Goal: Transaction & Acquisition: Purchase product/service

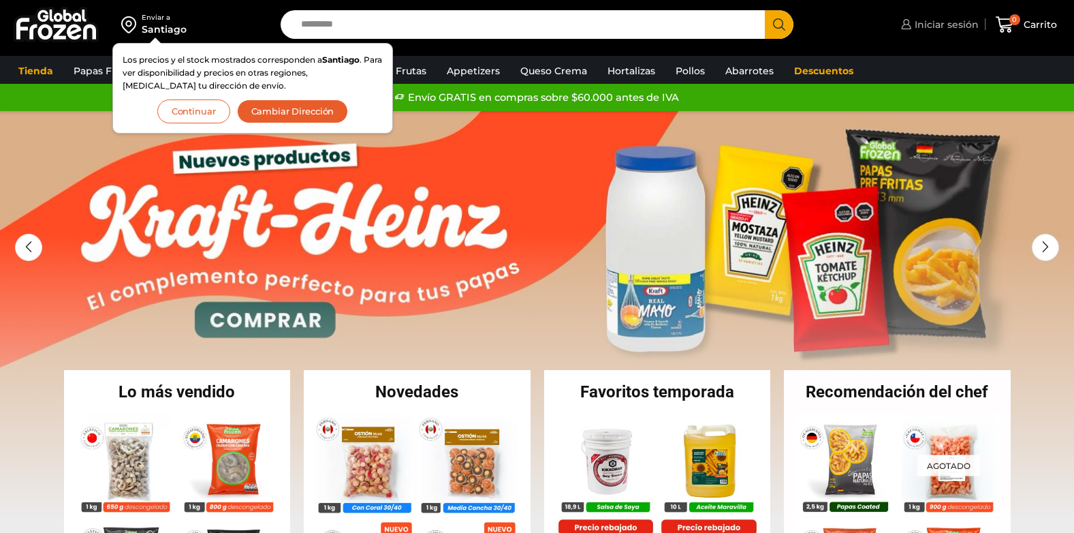
click at [929, 27] on span "Iniciar sesión" at bounding box center [944, 25] width 67 height 14
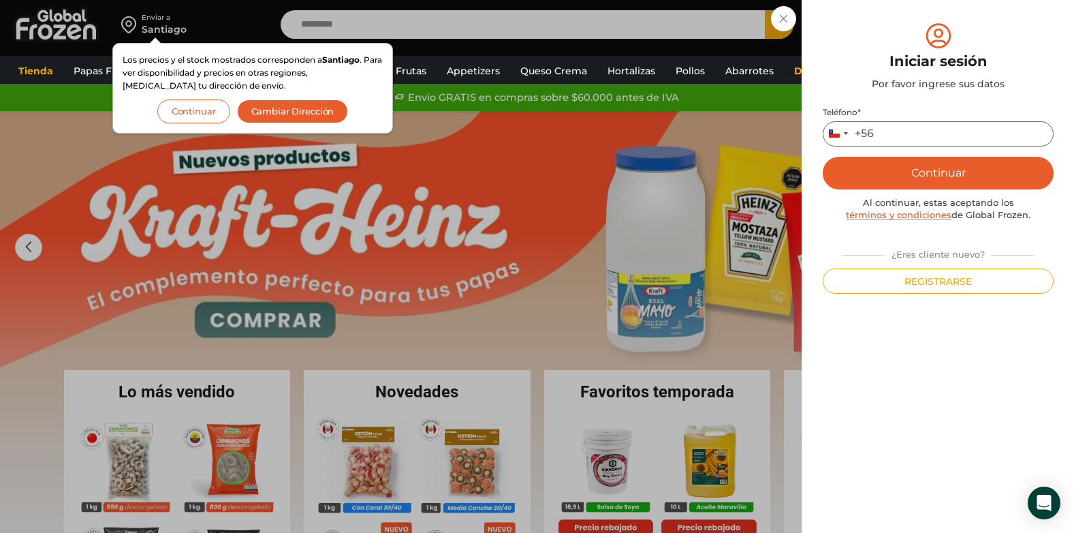
click at [896, 136] on input "Teléfono *" at bounding box center [938, 133] width 231 height 25
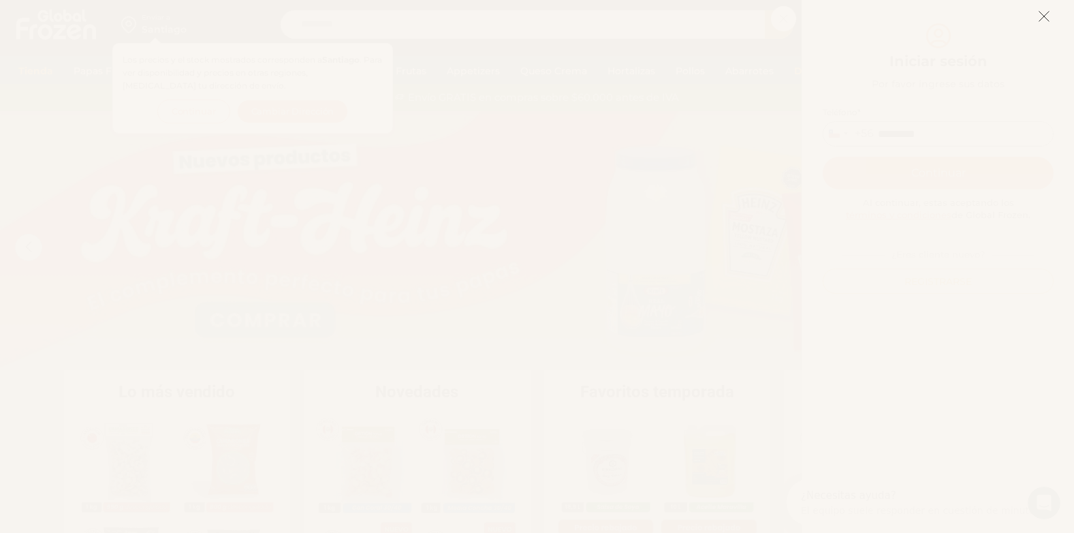
type input "*********"
click at [1044, 18] on icon at bounding box center [1044, 16] width 12 height 12
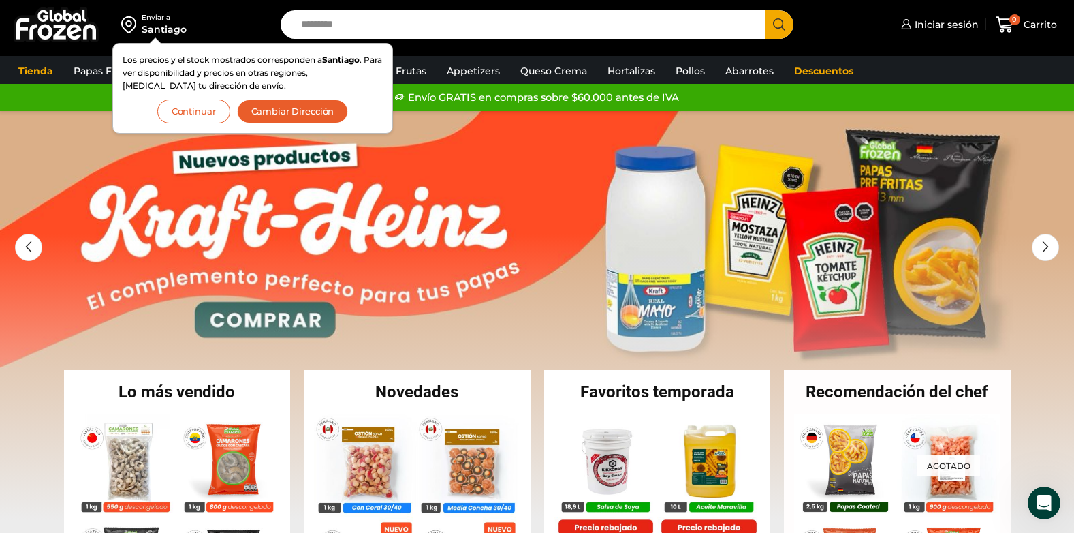
click at [204, 112] on button "Continuar" at bounding box center [193, 111] width 73 height 24
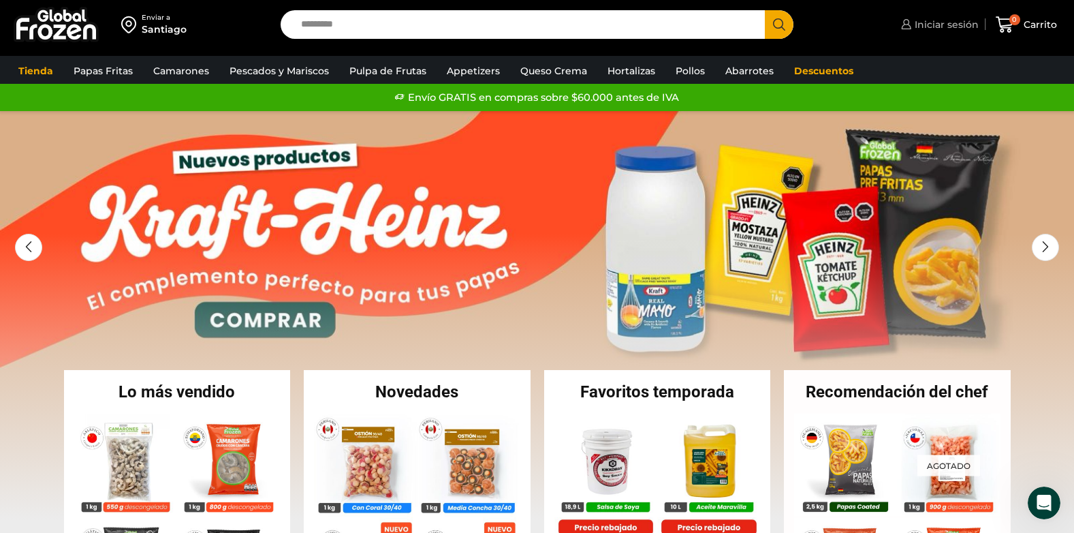
click at [946, 24] on span "Iniciar sesión" at bounding box center [944, 25] width 67 height 14
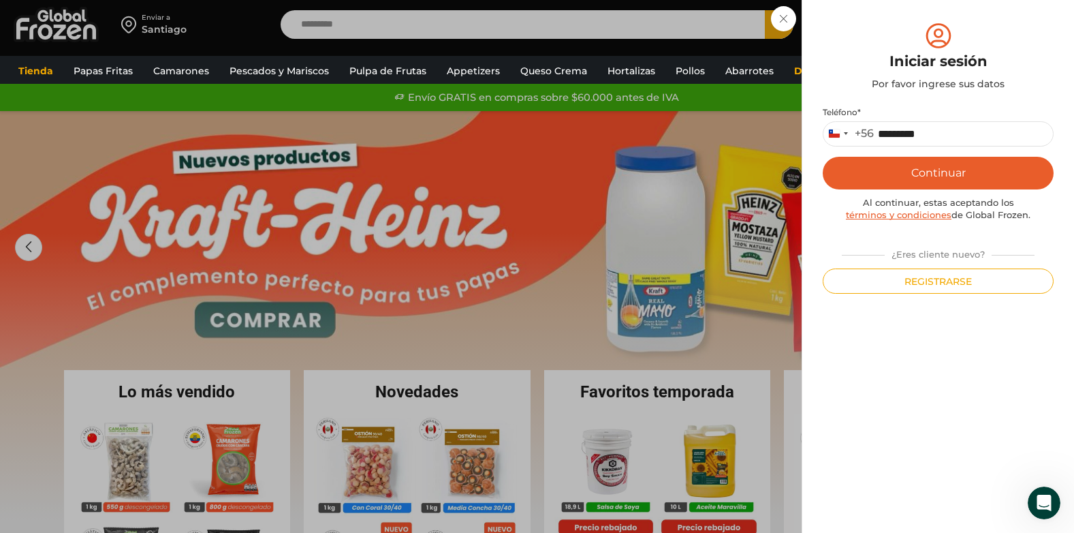
click at [958, 172] on button "Continuar" at bounding box center [938, 173] width 231 height 33
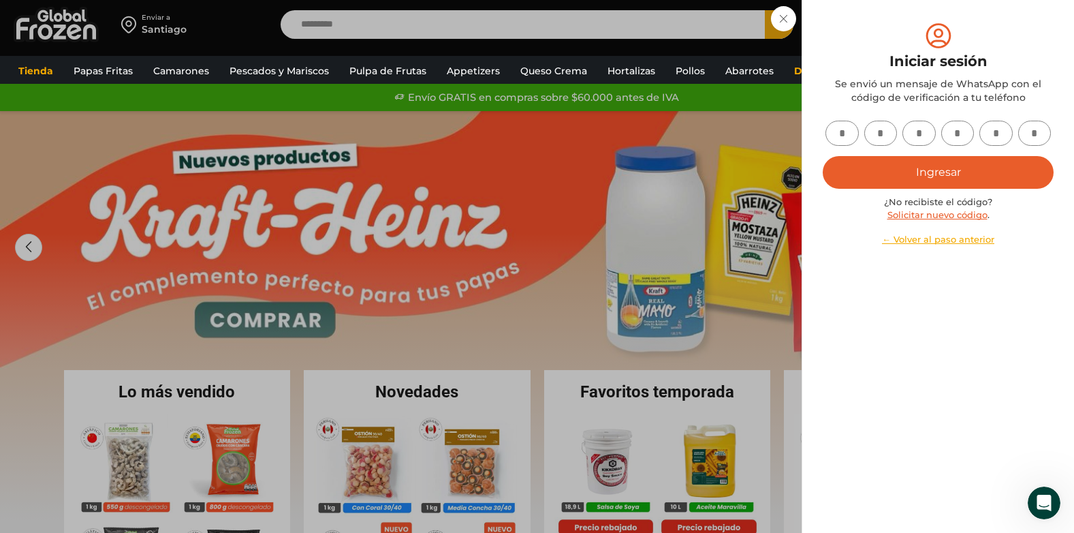
click at [844, 127] on input "text" at bounding box center [842, 133] width 33 height 25
type input "*"
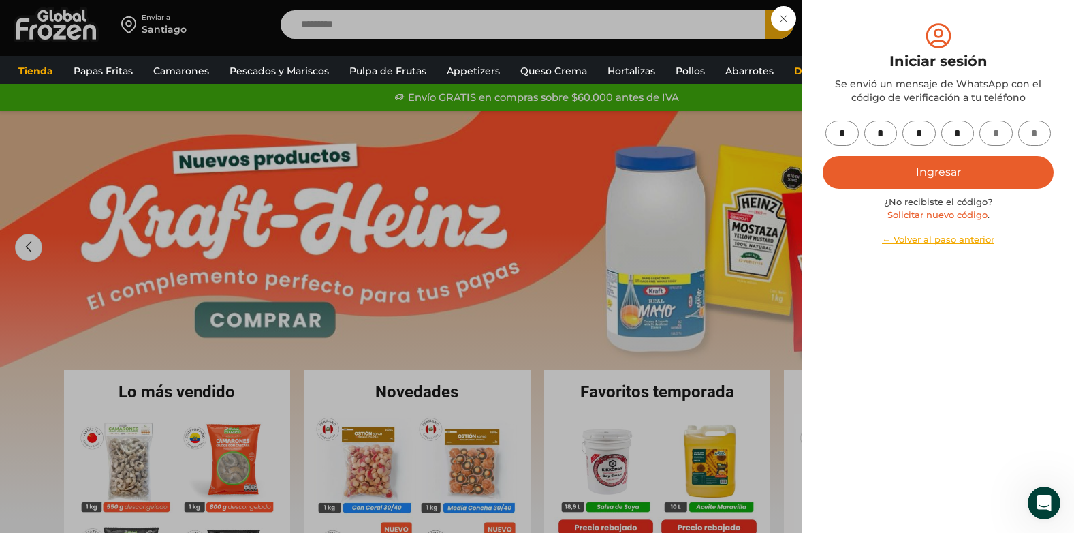
type input "*"
click at [958, 170] on button "Ingresar" at bounding box center [938, 172] width 231 height 33
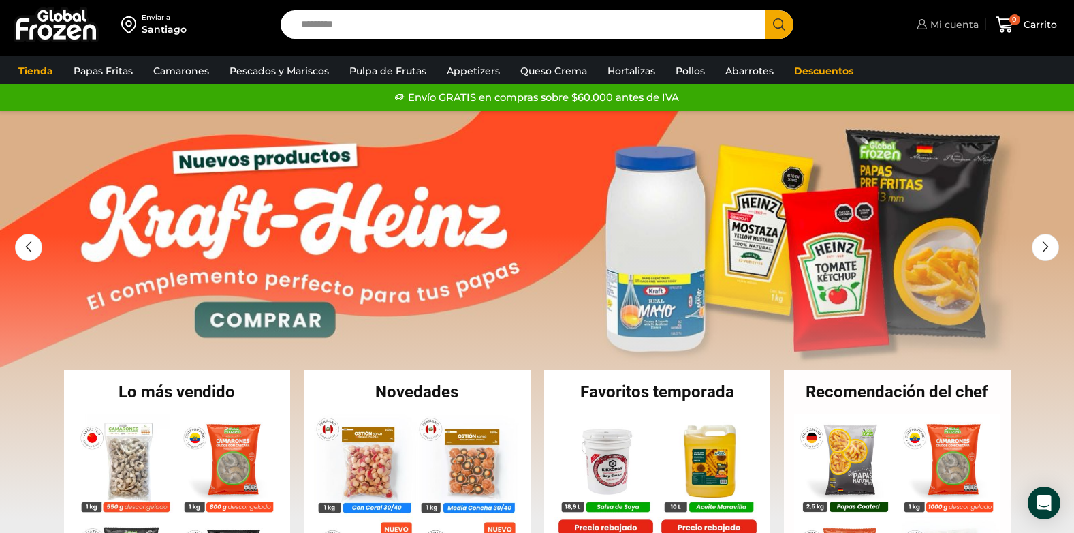
click at [950, 22] on span "Mi cuenta" at bounding box center [953, 25] width 52 height 14
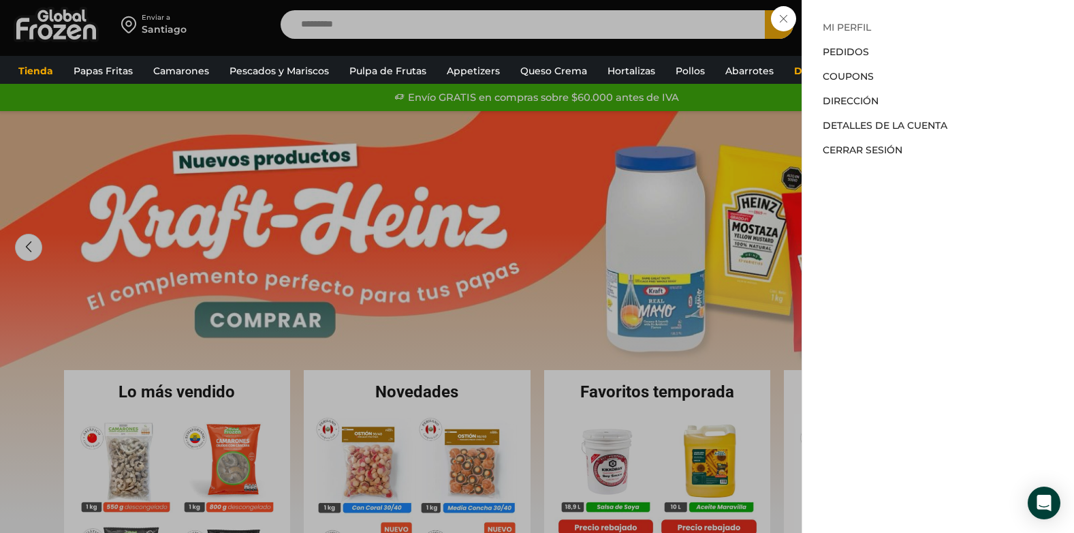
click at [849, 27] on link "Mi perfil" at bounding box center [847, 27] width 48 height 12
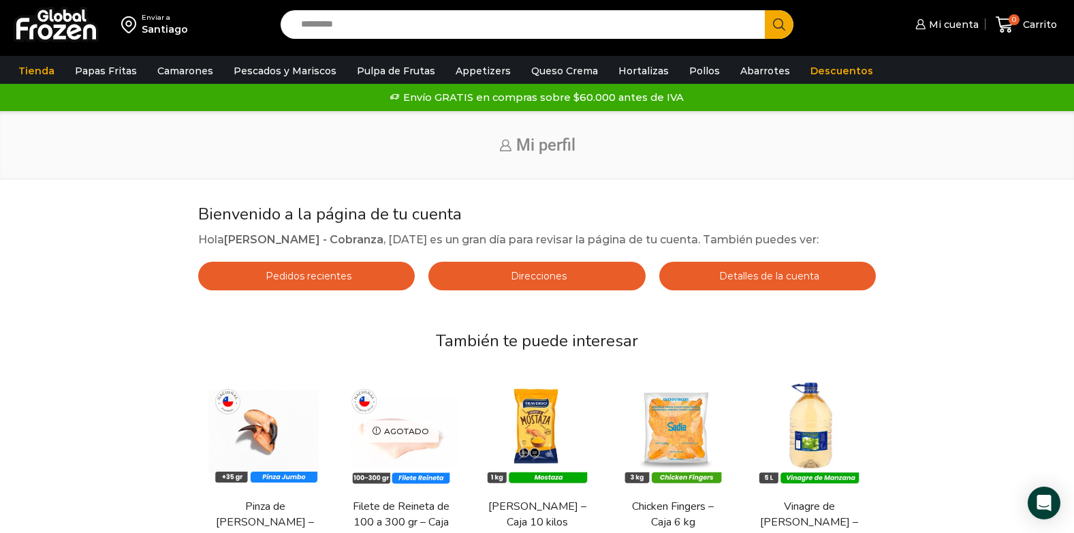
click at [325, 280] on span "Pedidos recientes" at bounding box center [306, 276] width 89 height 12
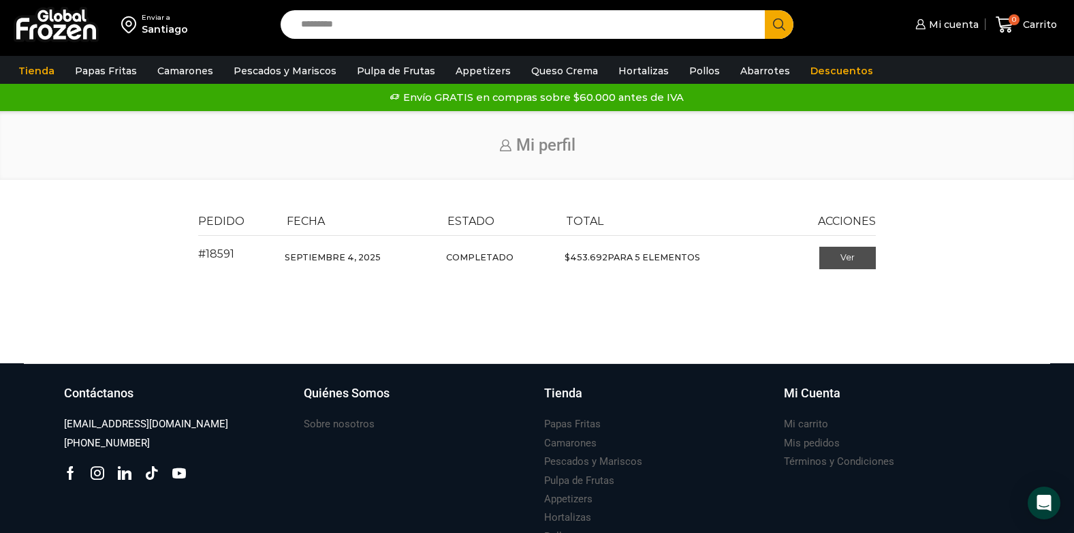
click at [852, 258] on link "Ver" at bounding box center [847, 258] width 57 height 23
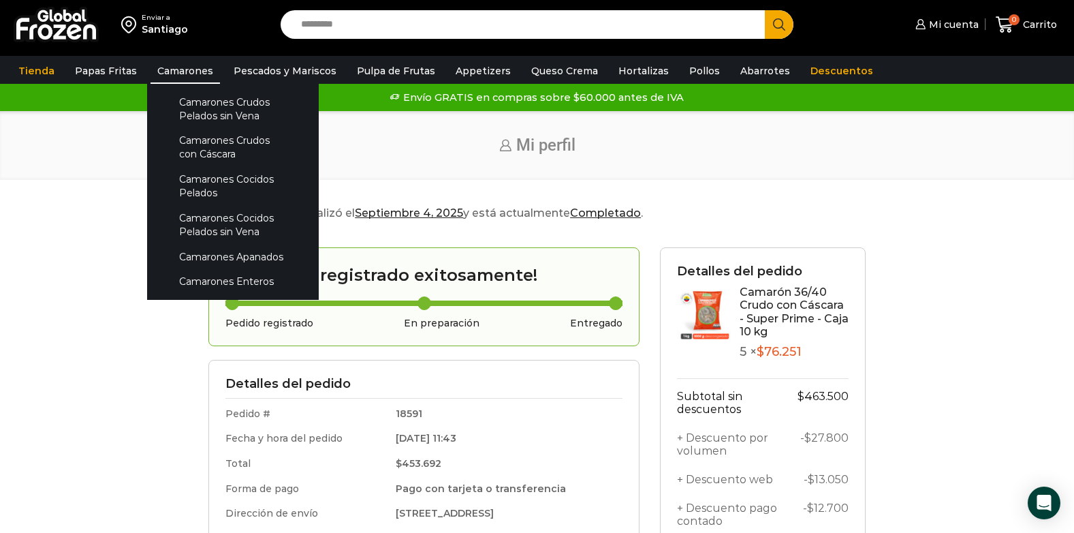
click at [170, 65] on link "Camarones" at bounding box center [185, 71] width 69 height 26
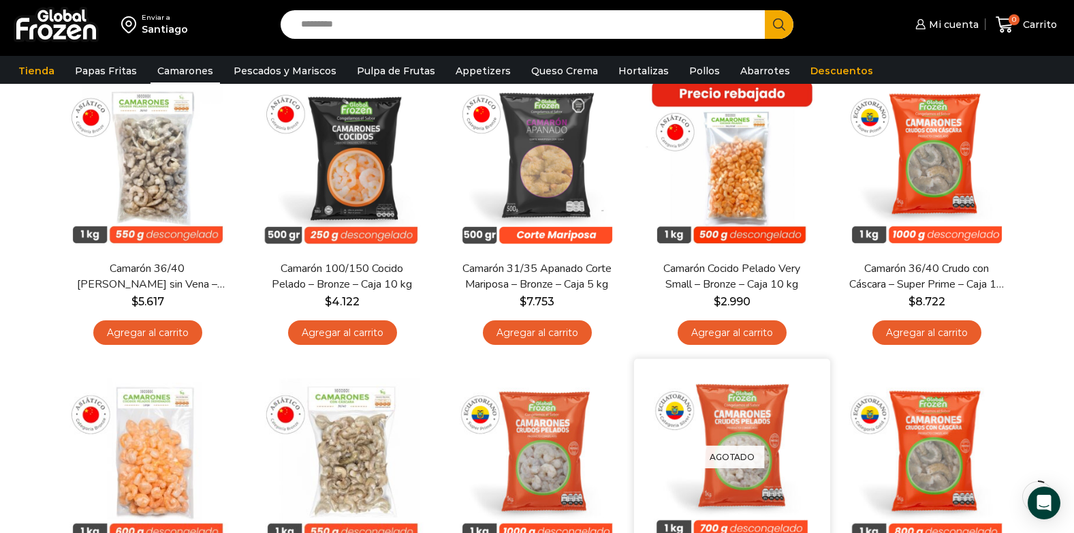
scroll to position [136, 0]
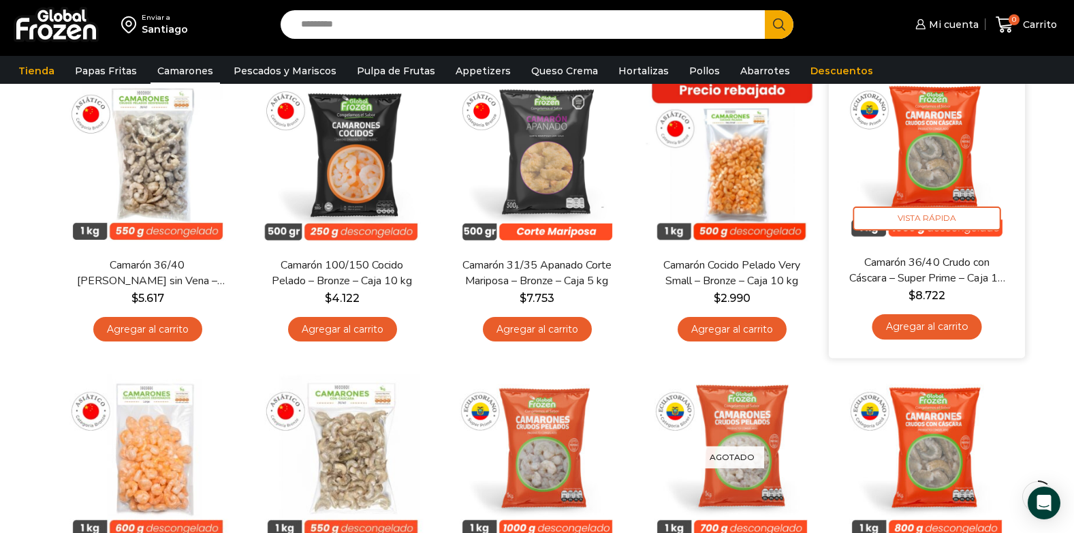
click at [935, 325] on link "Agregar al carrito" at bounding box center [927, 326] width 110 height 25
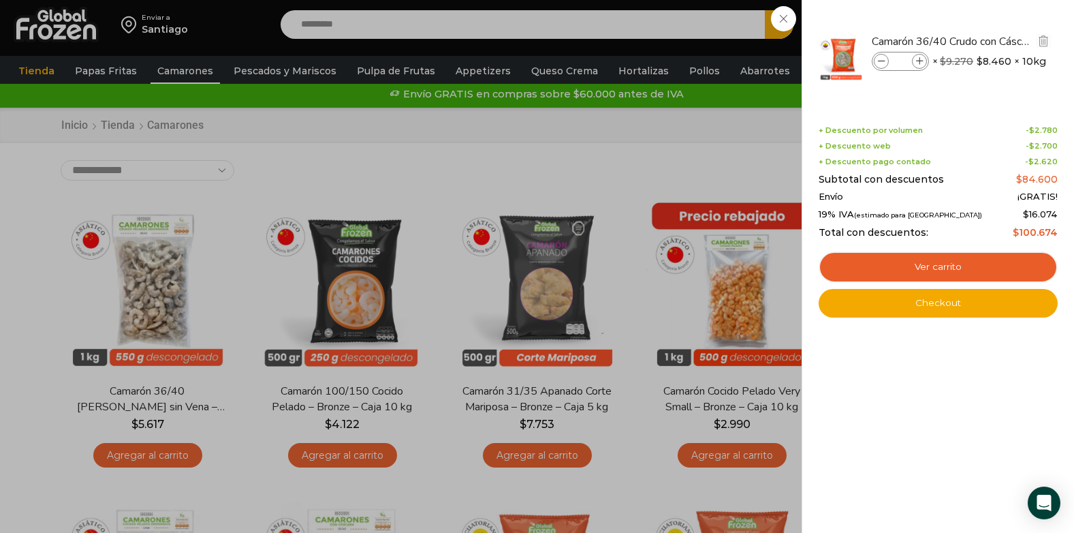
scroll to position [0, 0]
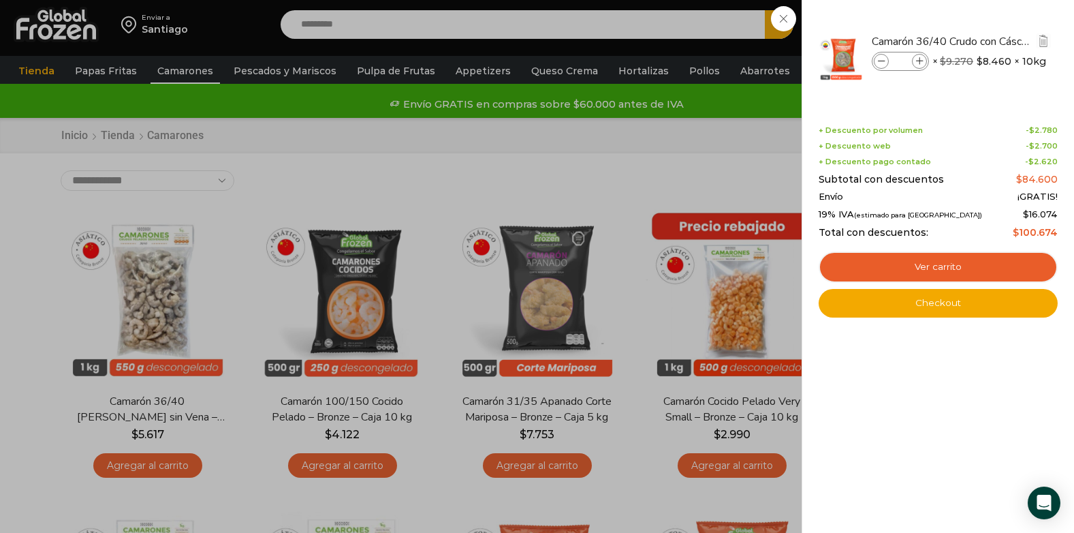
click at [920, 59] on icon at bounding box center [919, 61] width 7 height 7
type input "*"
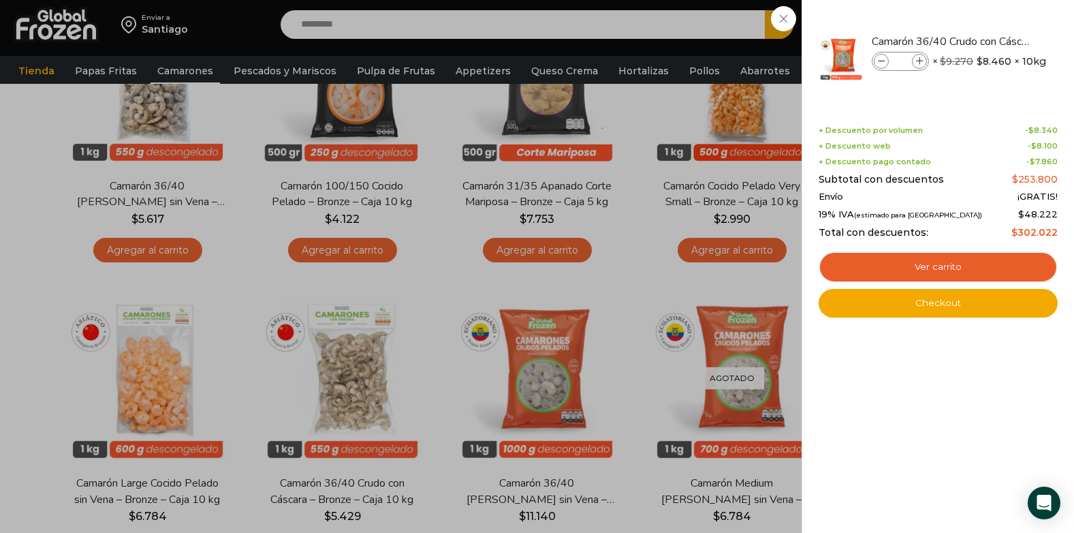
scroll to position [125, 0]
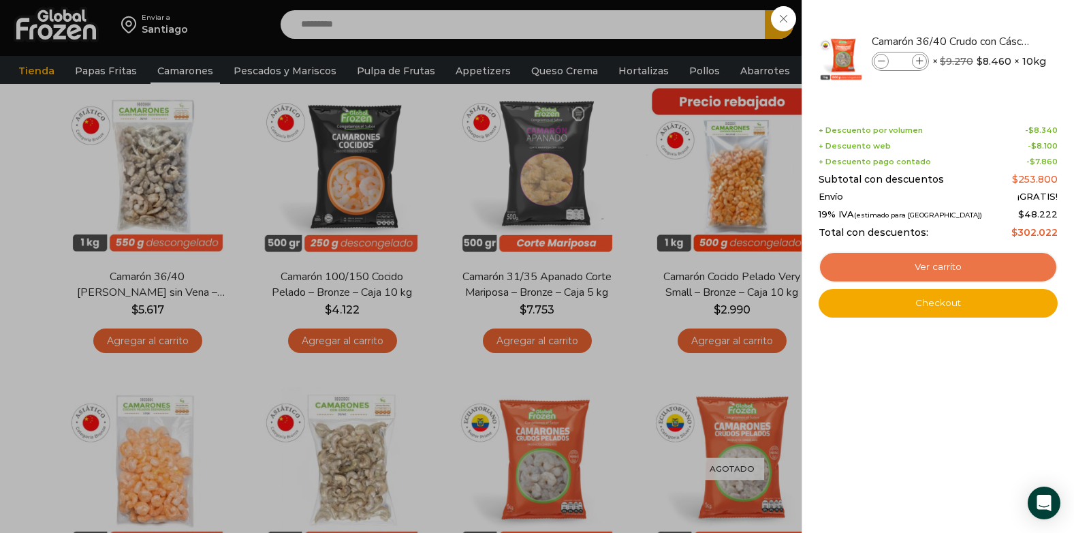
click at [968, 264] on link "Ver carrito" at bounding box center [938, 266] width 239 height 31
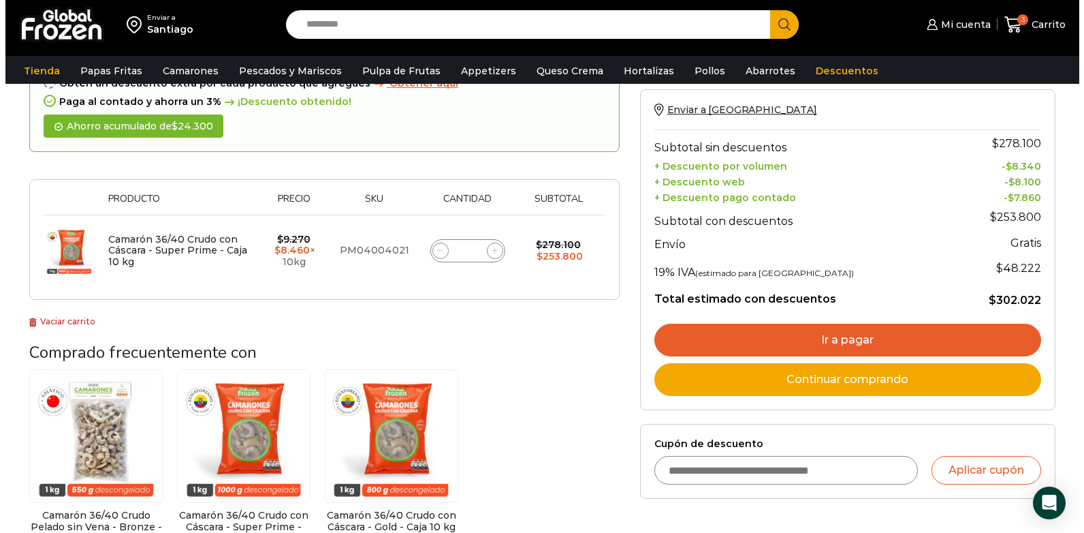
scroll to position [68, 0]
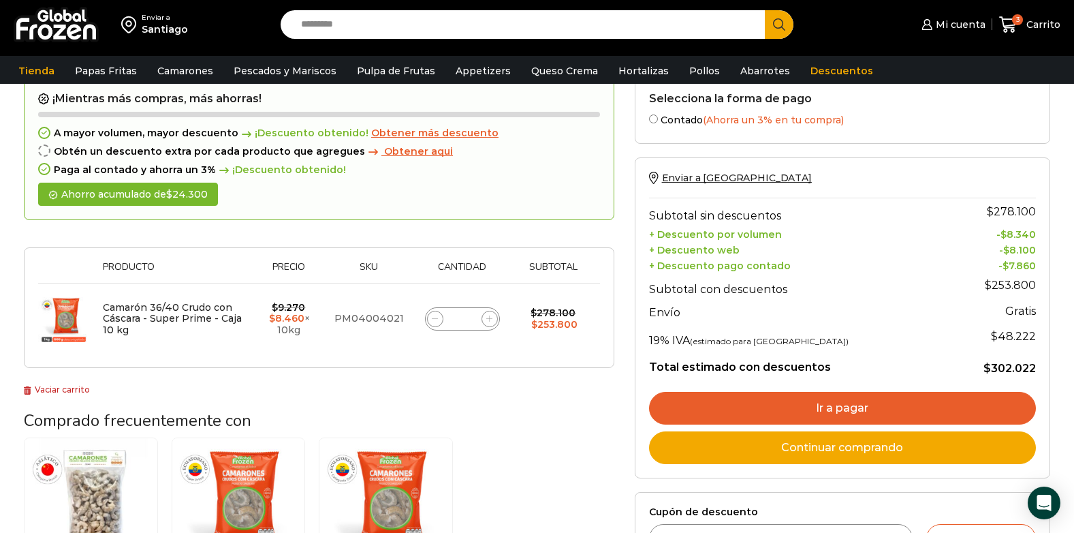
click at [435, 134] on span "Obtener más descuento" at bounding box center [434, 133] width 127 height 12
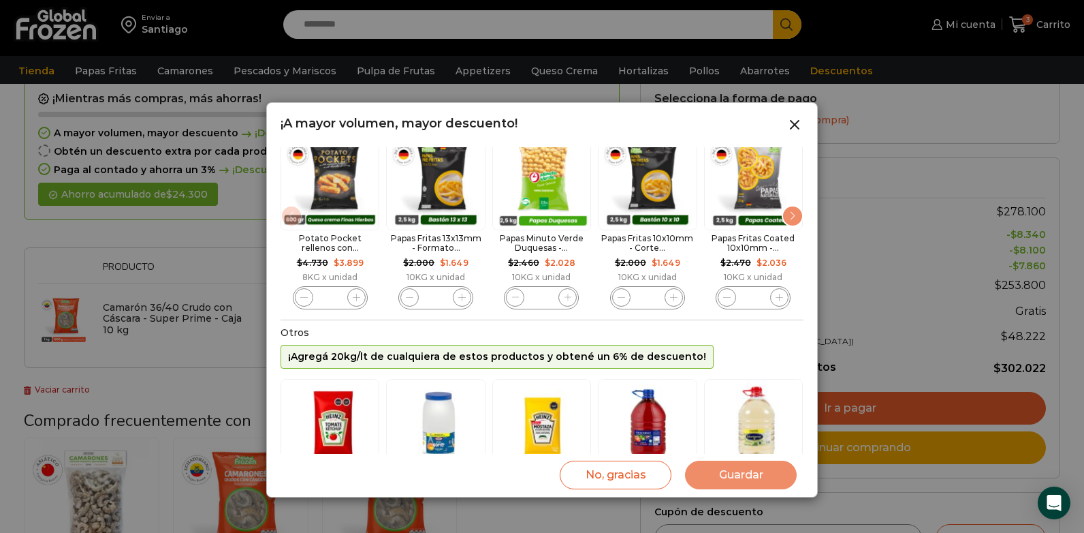
click at [794, 215] on div "Next slide" at bounding box center [793, 216] width 22 height 22
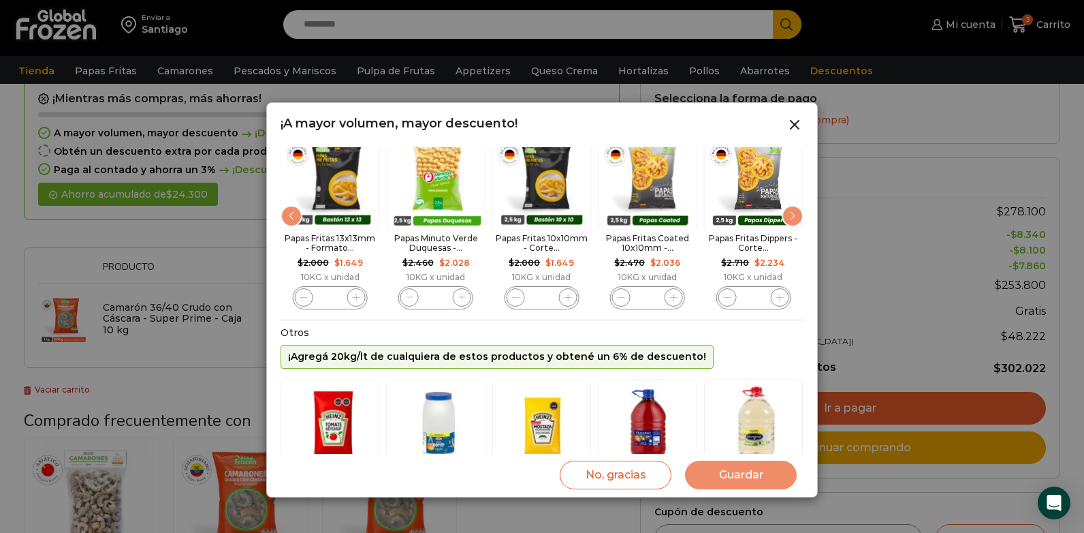
click at [787, 222] on div "Next slide" at bounding box center [793, 216] width 22 height 22
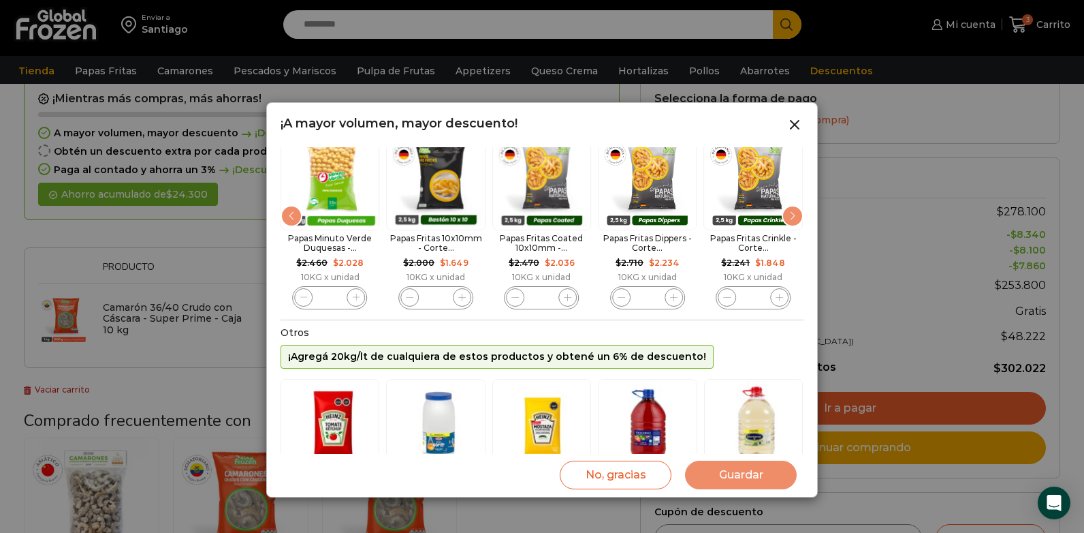
click at [787, 221] on div "Next slide" at bounding box center [793, 216] width 22 height 22
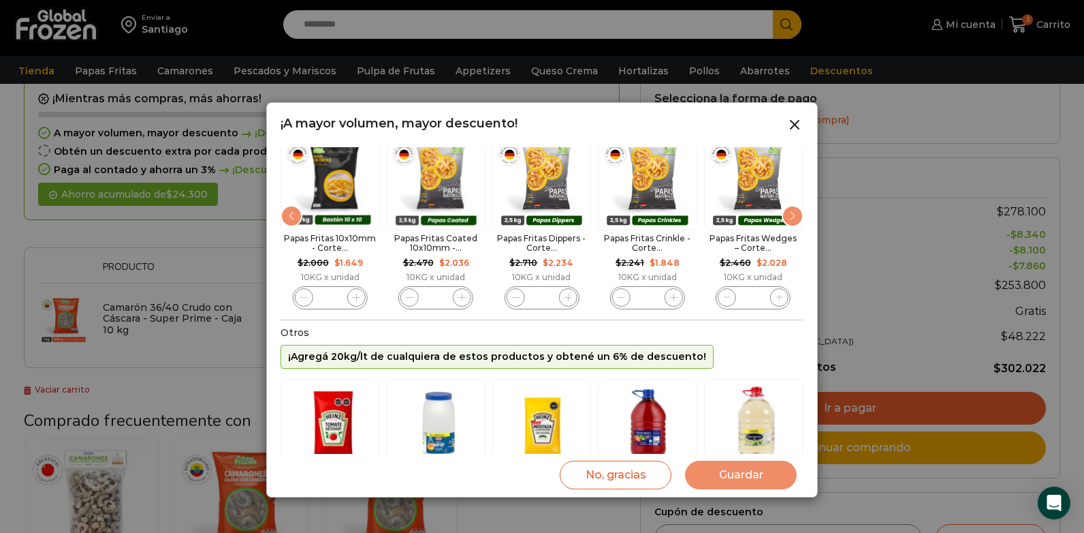
click at [791, 216] on div "Next slide" at bounding box center [793, 216] width 22 height 22
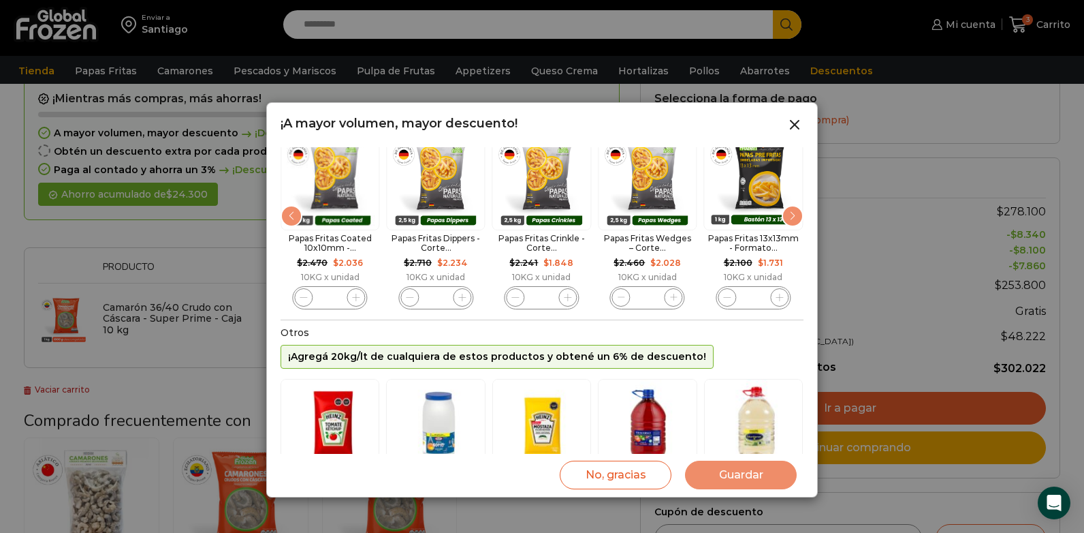
click at [791, 216] on div "Next slide" at bounding box center [793, 216] width 22 height 22
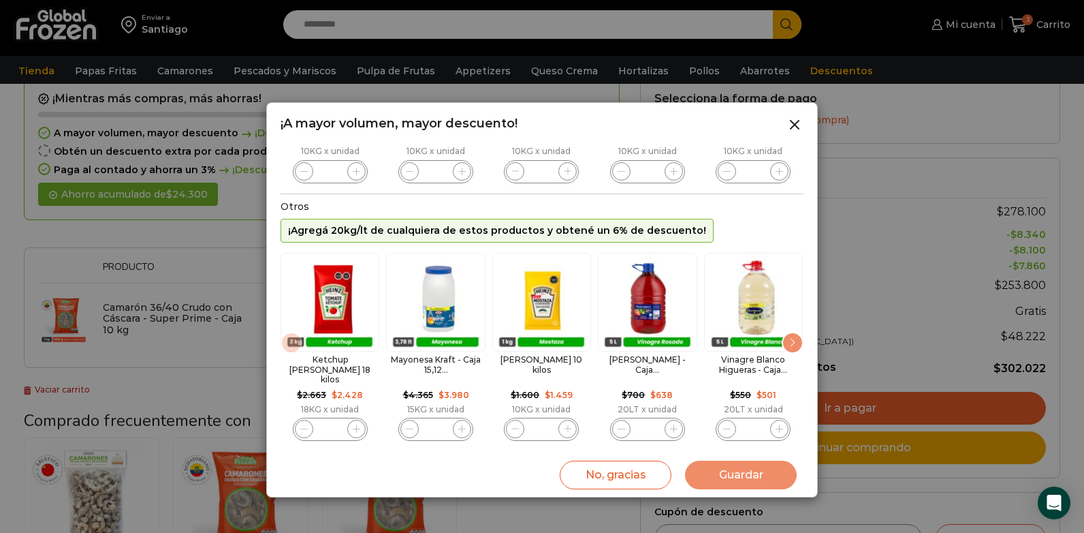
scroll to position [202, 0]
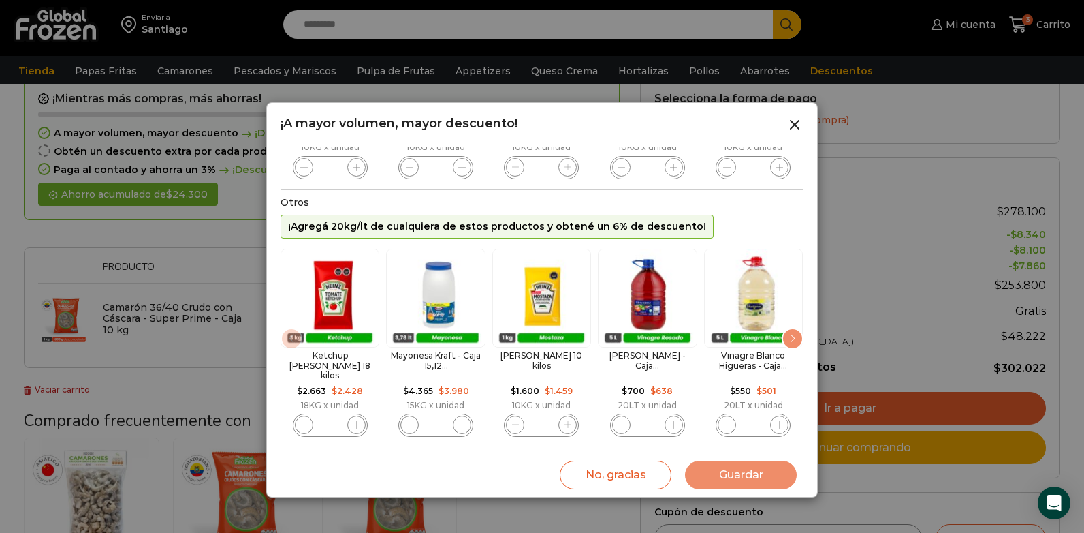
click at [356, 421] on icon "1 / 83" at bounding box center [356, 424] width 7 height 7
type input "*"
click at [568, 421] on icon "3 / 83" at bounding box center [568, 424] width 7 height 7
type input "*"
click at [672, 421] on icon "4 / 83" at bounding box center [673, 424] width 7 height 7
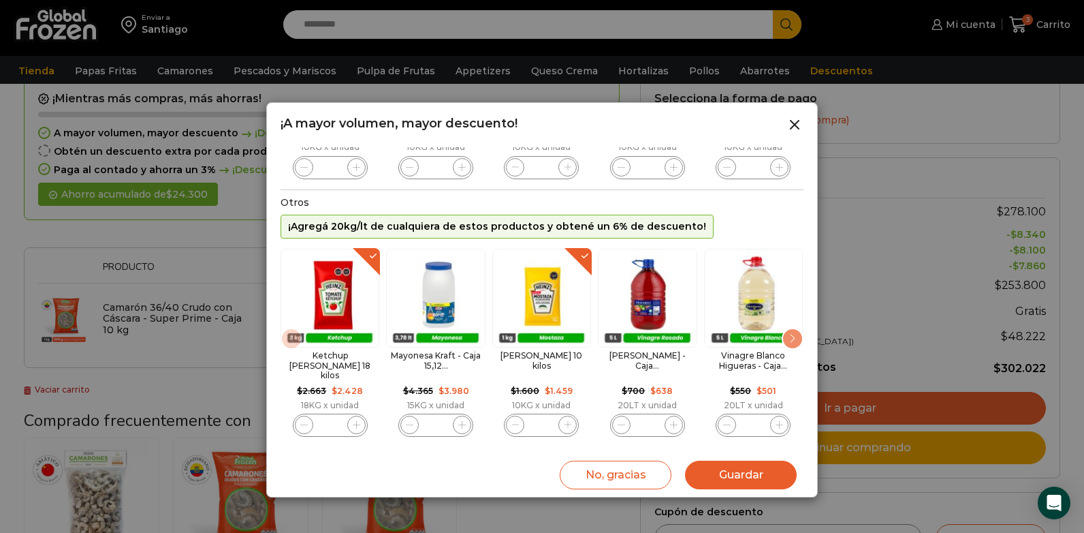
type input "*"
click at [755, 476] on button "Guardar" at bounding box center [741, 474] width 112 height 29
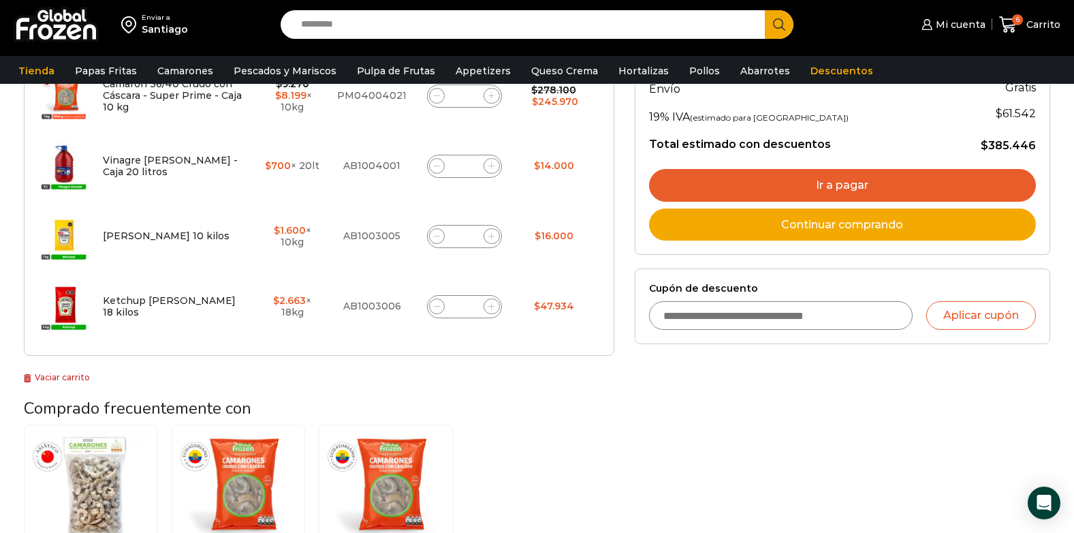
scroll to position [341, 0]
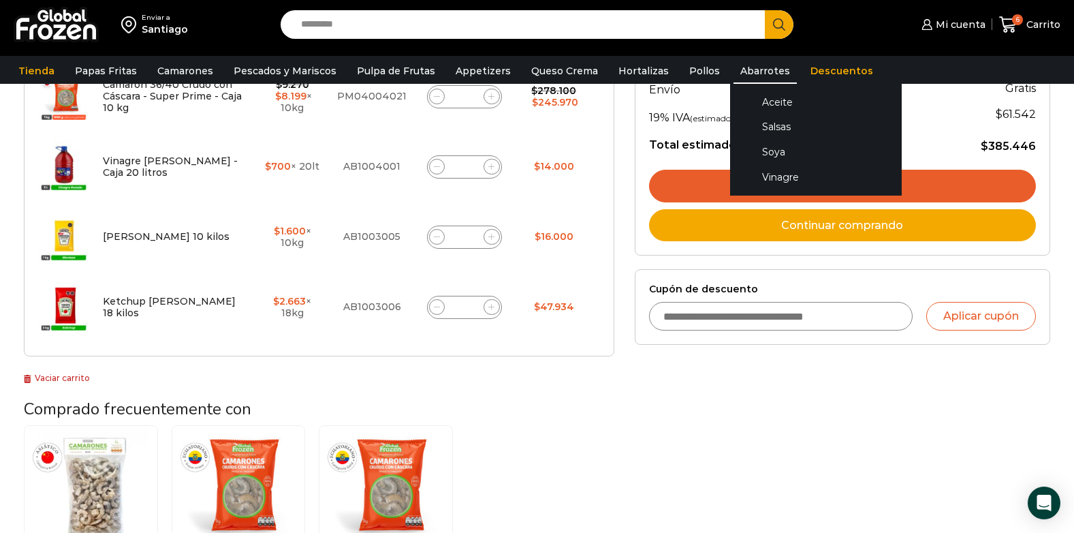
click at [747, 66] on link "Abarrotes" at bounding box center [765, 71] width 63 height 26
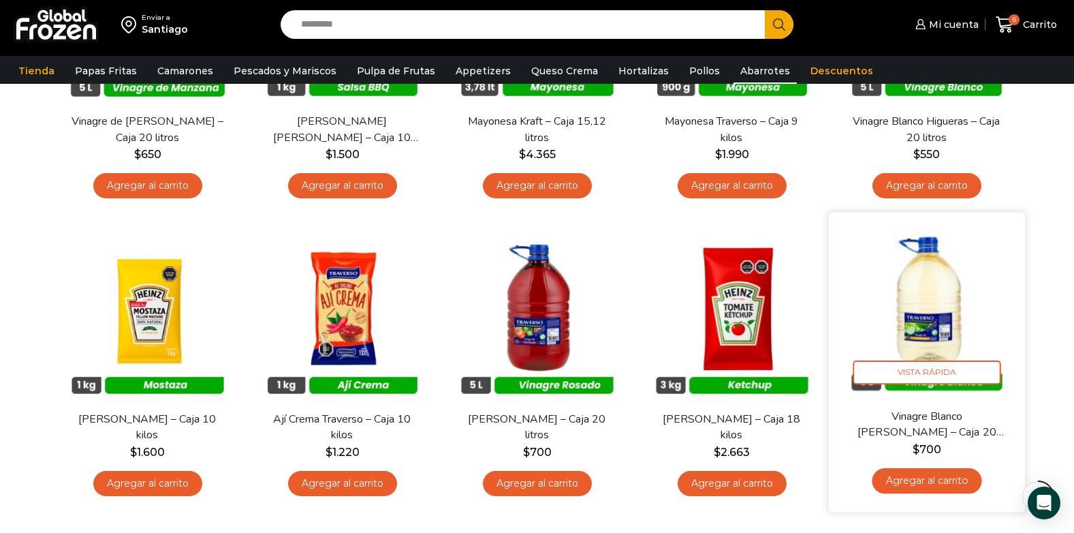
scroll to position [613, 0]
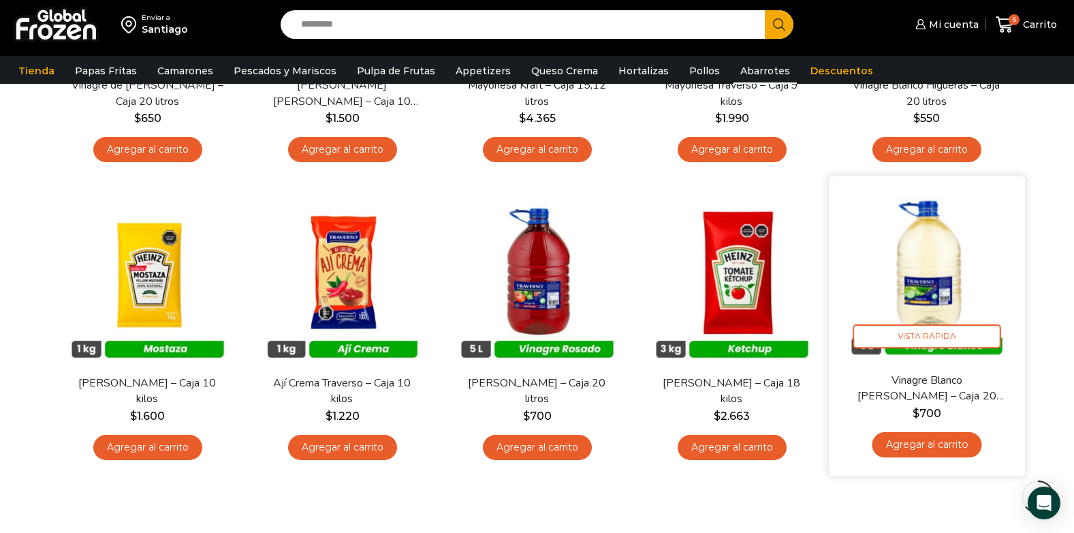
click at [923, 446] on link "Agregar al carrito" at bounding box center [927, 444] width 110 height 25
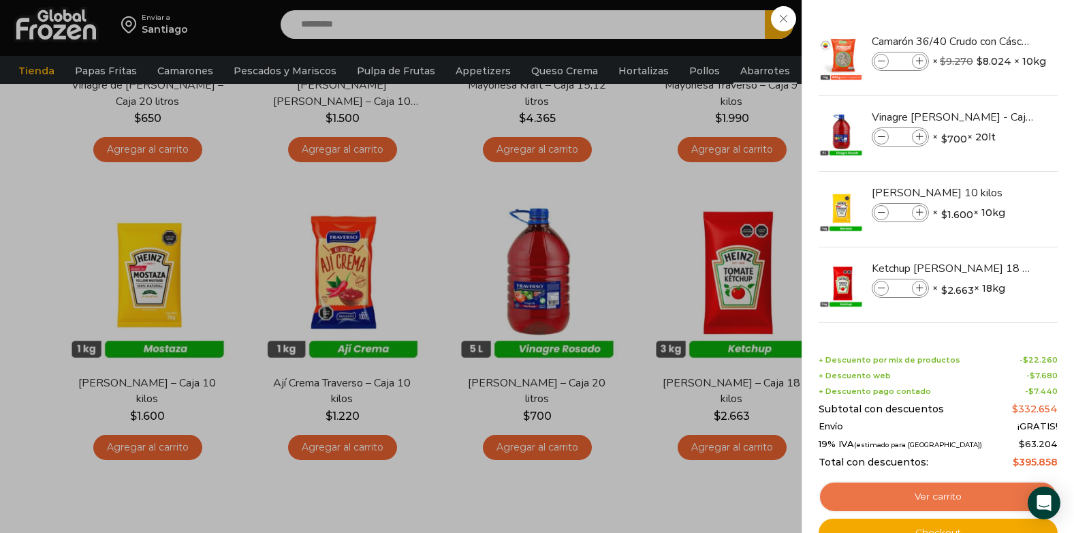
click at [961, 494] on link "Ver carrito" at bounding box center [938, 496] width 239 height 31
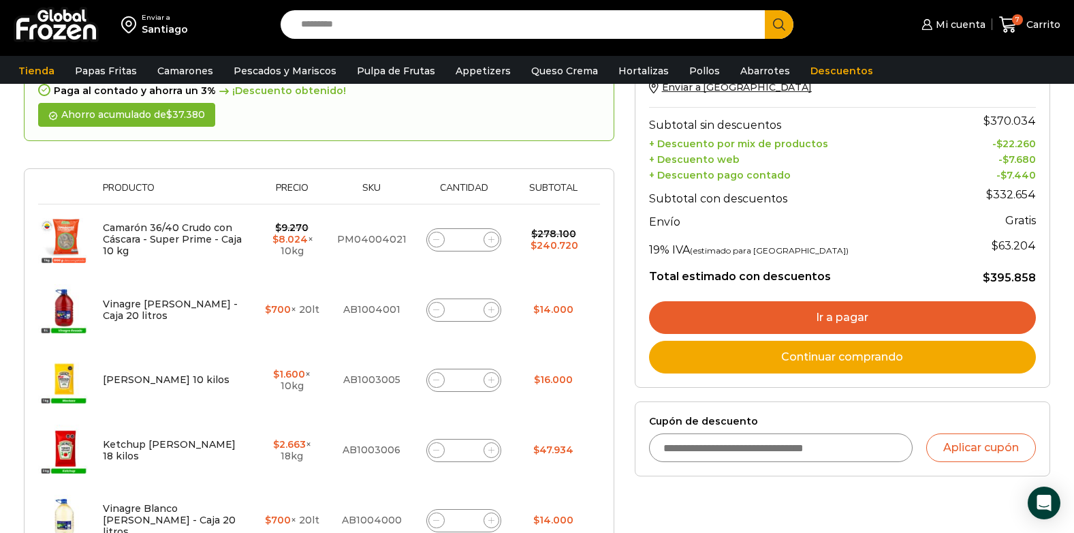
scroll to position [136, 0]
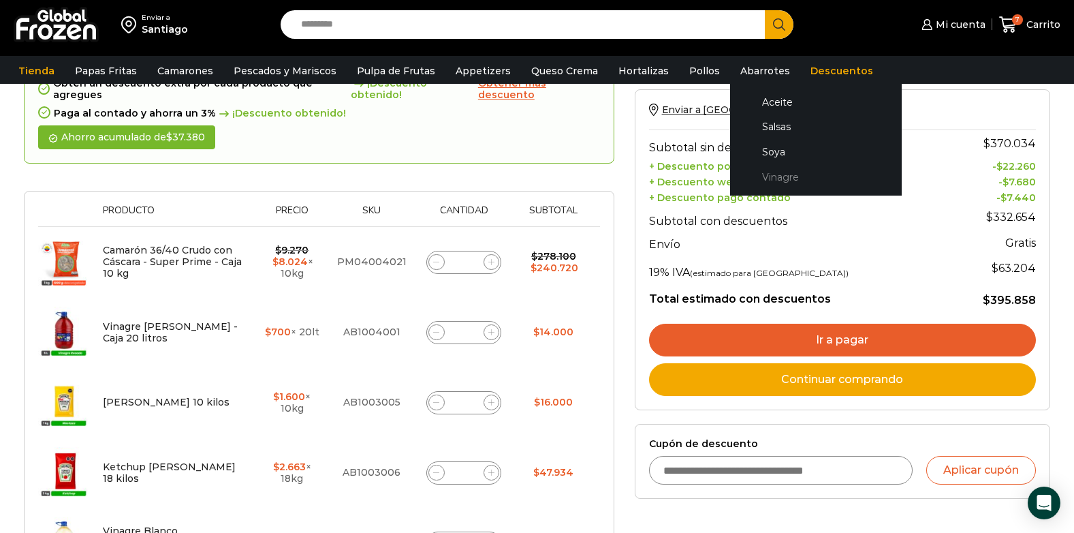
click at [753, 177] on link "Vinagre" at bounding box center [816, 176] width 144 height 25
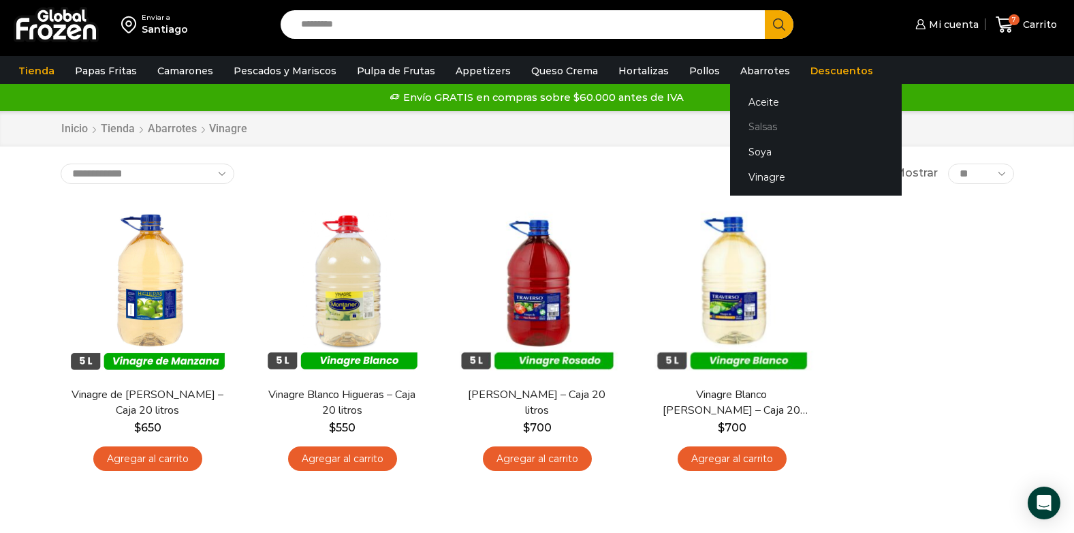
click at [741, 127] on link "Salsas" at bounding box center [816, 126] width 172 height 25
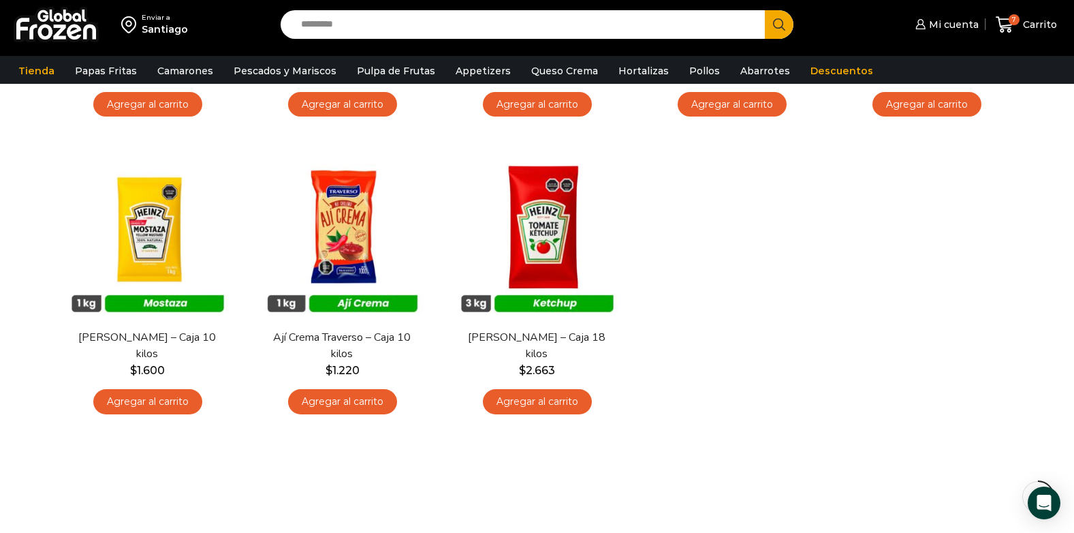
scroll to position [341, 0]
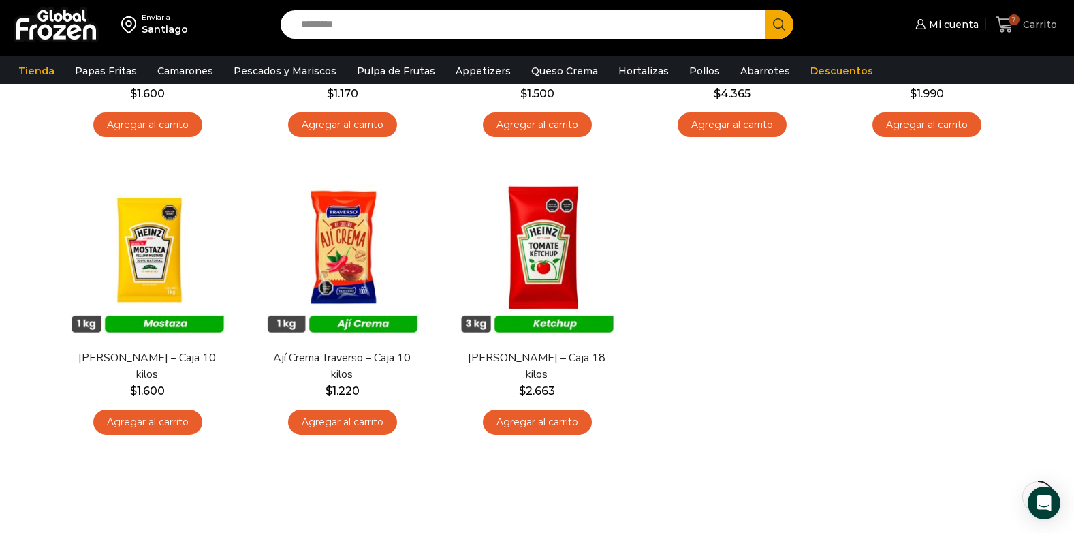
click at [1011, 23] on span "7" at bounding box center [1014, 19] width 11 height 11
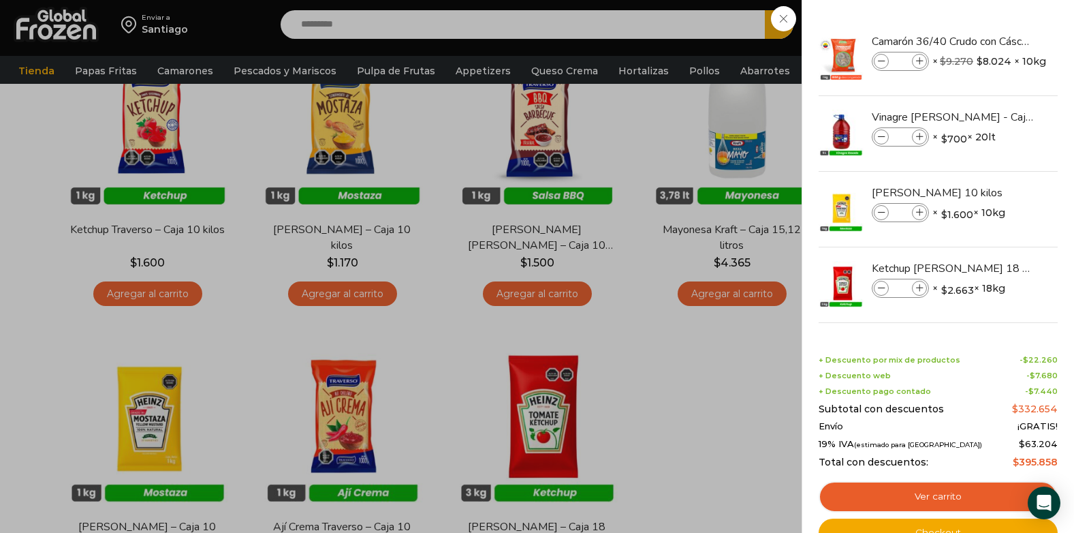
scroll to position [166, 0]
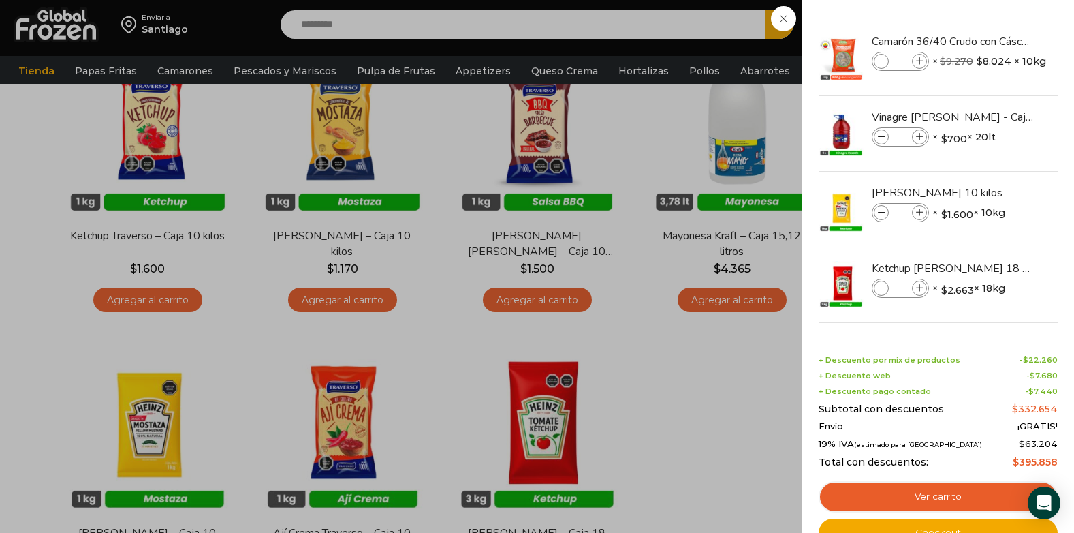
drag, startPoint x: 1058, startPoint y: 260, endPoint x: 1057, endPoint y: 281, distance: 21.8
click at [1057, 285] on div "7 Shopping Cart Camarón 36/40 Crudo con Cáscara - Super Prime - Caja 10 kg Cama…" at bounding box center [938, 266] width 272 height 533
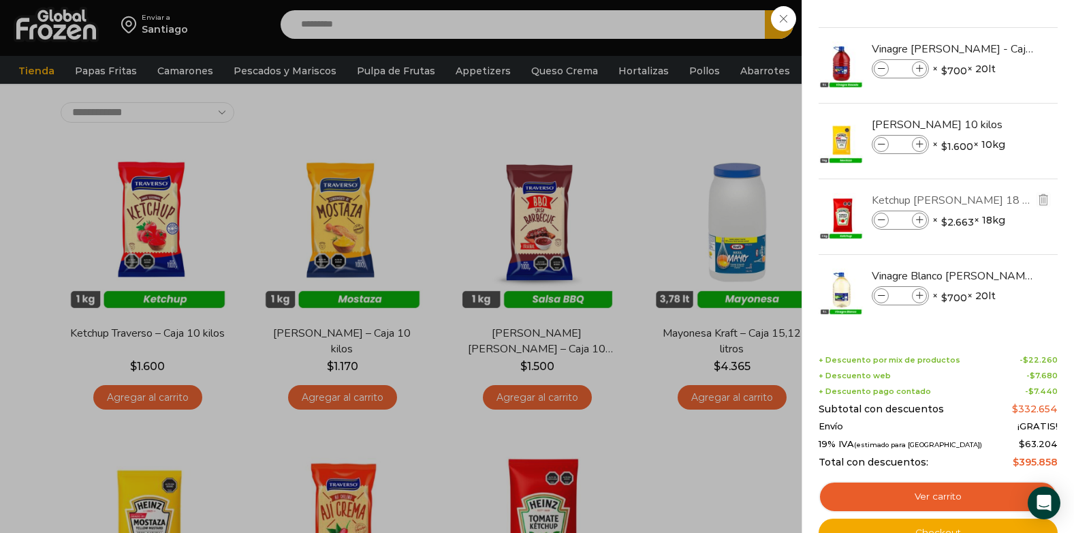
scroll to position [0, 0]
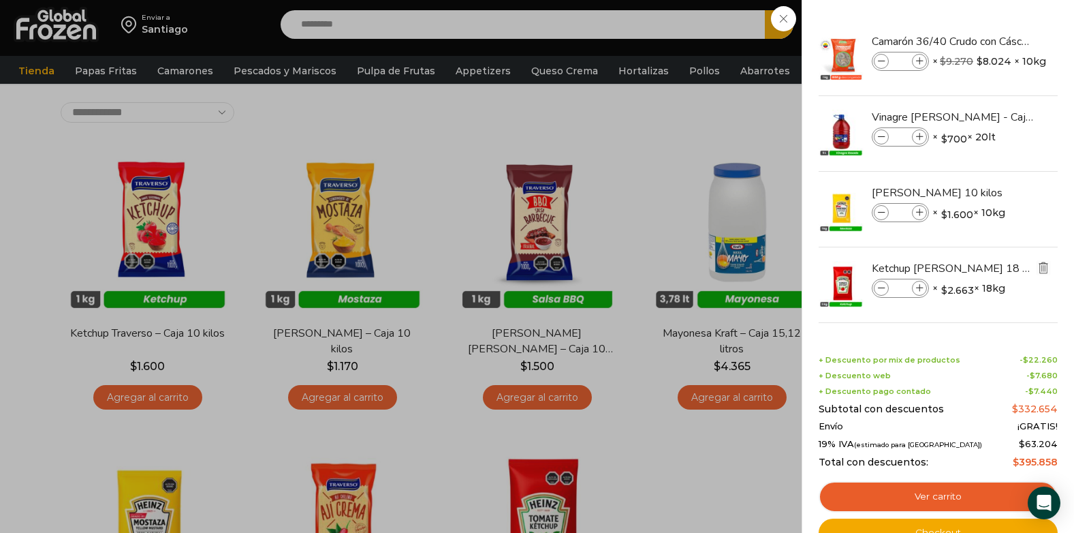
click at [1044, 264] on img "Eliminar Ketchup Heinz - Caja 18 kilos del carrito" at bounding box center [1043, 268] width 12 height 12
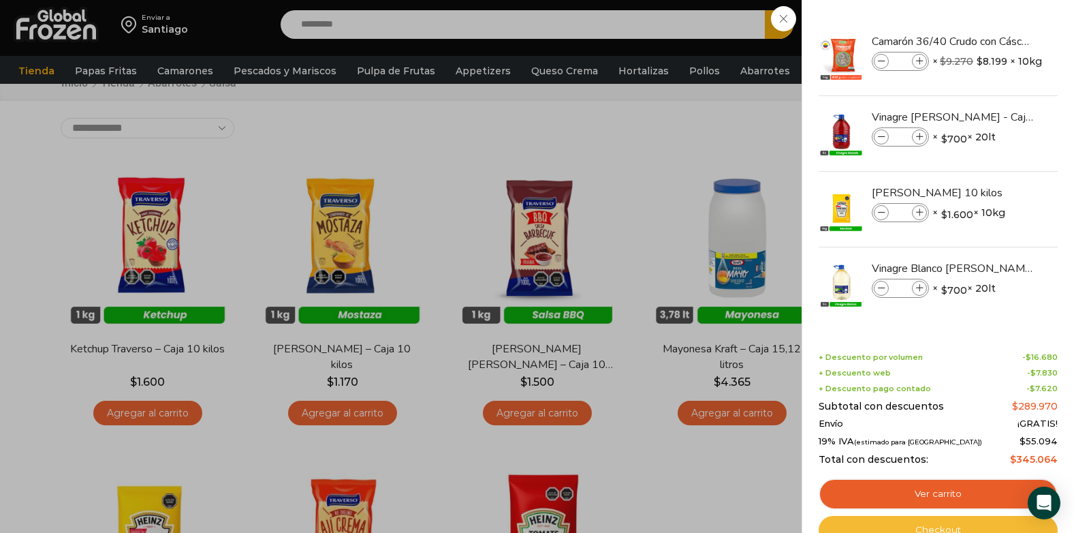
scroll to position [21, 0]
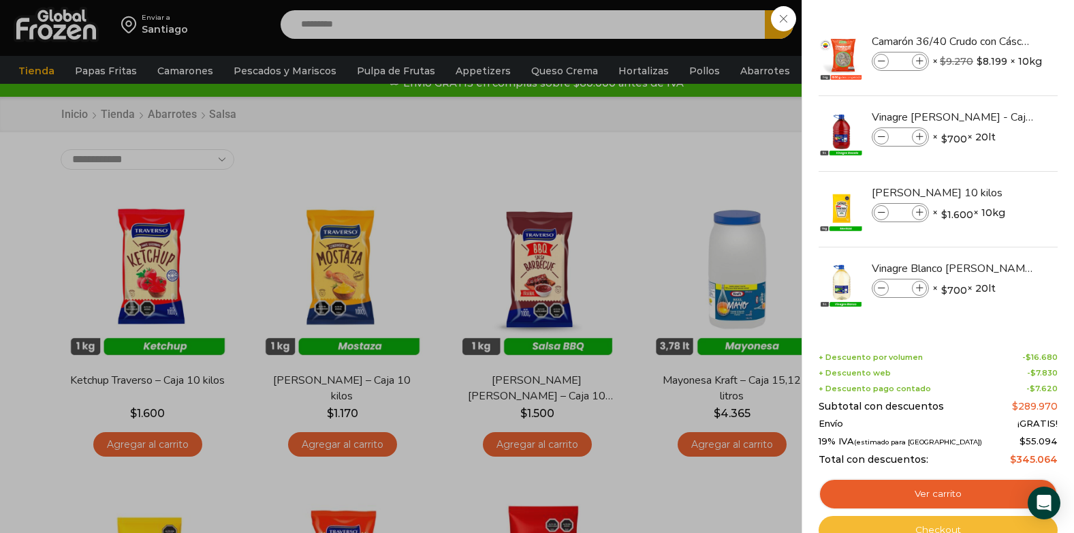
click at [948, 529] on link "Checkout" at bounding box center [938, 530] width 239 height 29
click at [993, 526] on link "Checkout" at bounding box center [938, 530] width 239 height 29
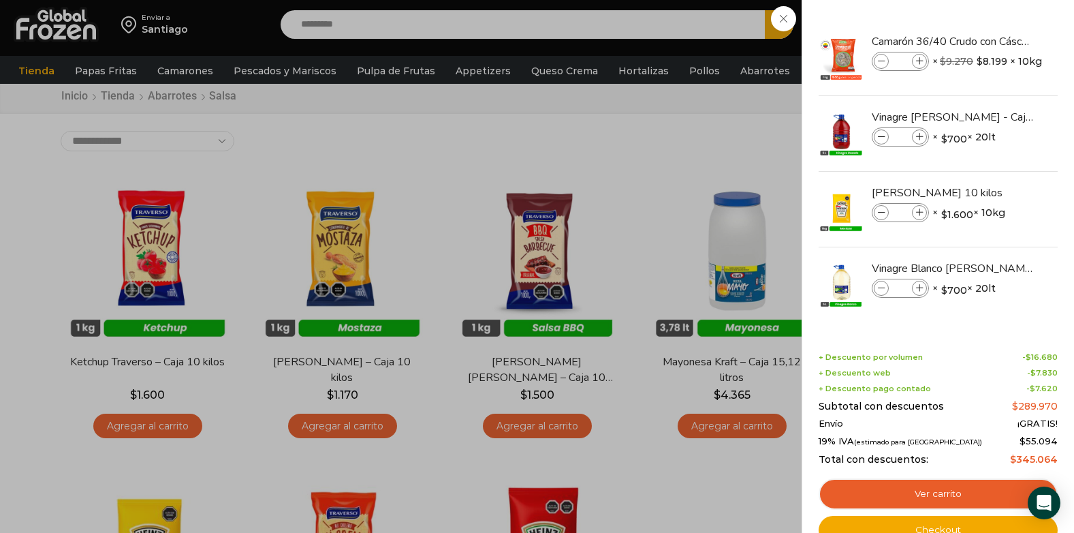
scroll to position [48, 0]
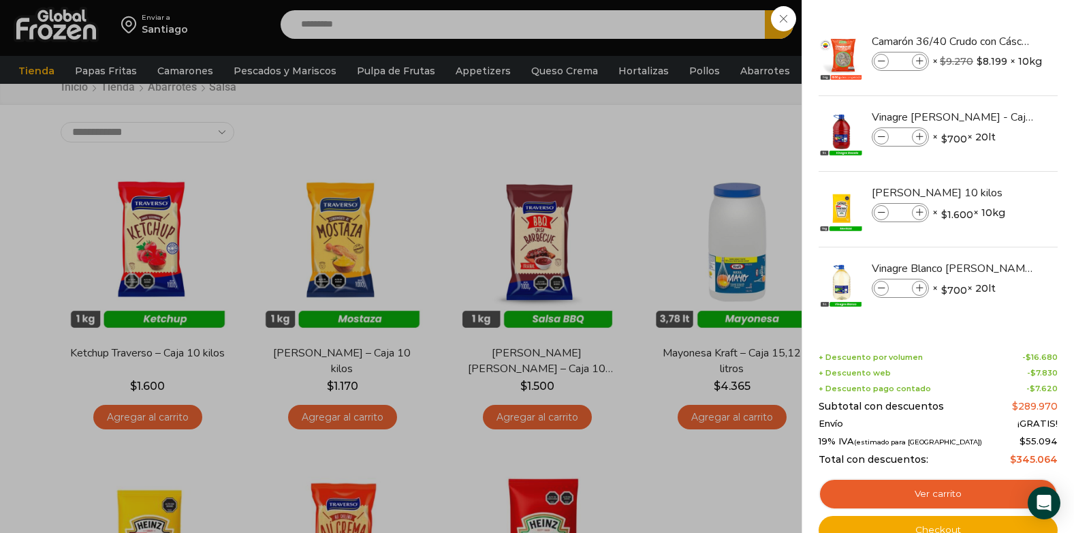
click at [993, 16] on div "6 Carrito 6 6 Shopping Cart *" at bounding box center [1027, 25] width 68 height 32
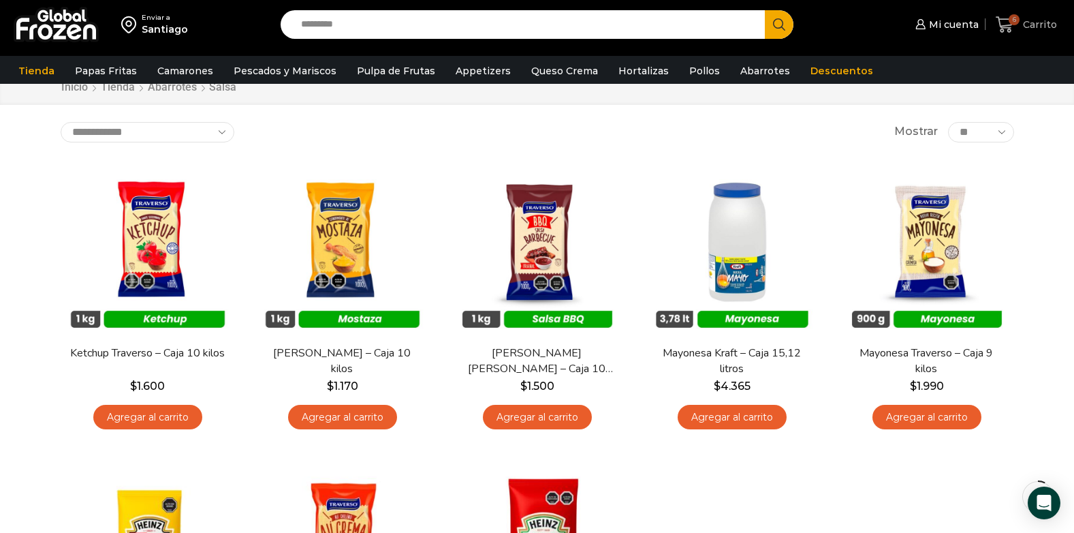
click at [1014, 18] on span "6" at bounding box center [1014, 19] width 11 height 11
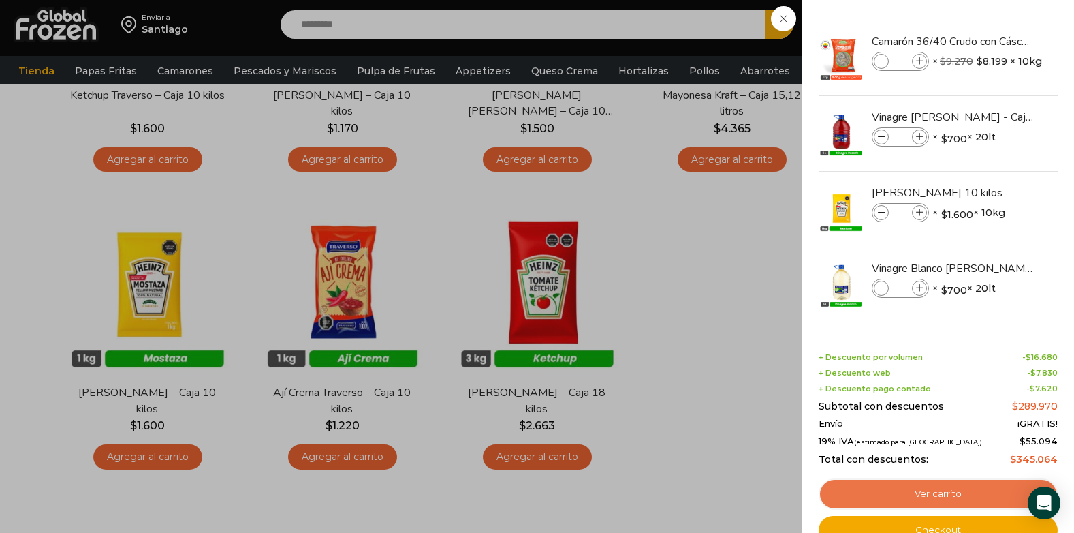
scroll to position [321, 0]
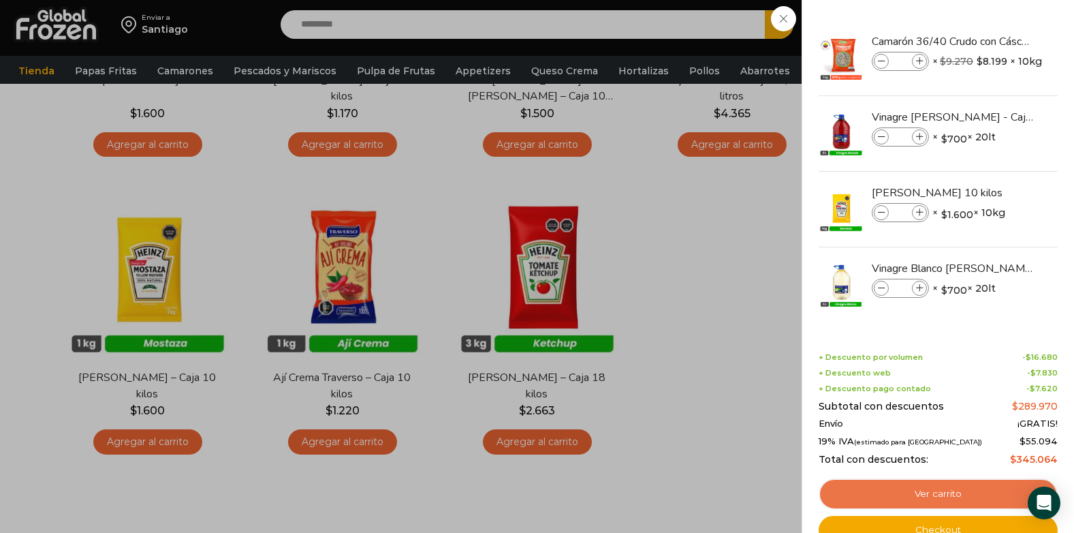
click at [939, 491] on link "Ver carrito" at bounding box center [938, 493] width 239 height 31
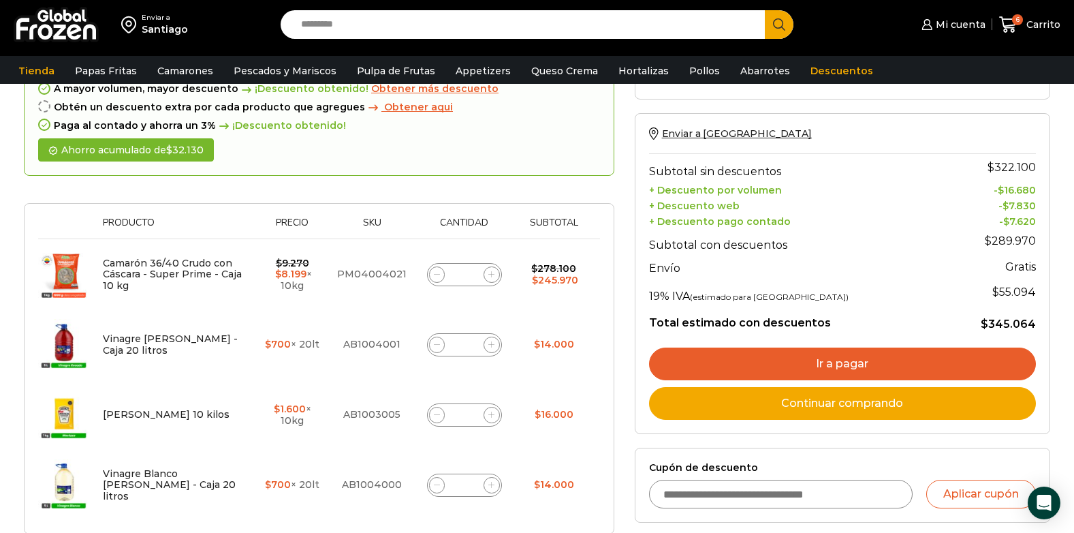
scroll to position [136, 0]
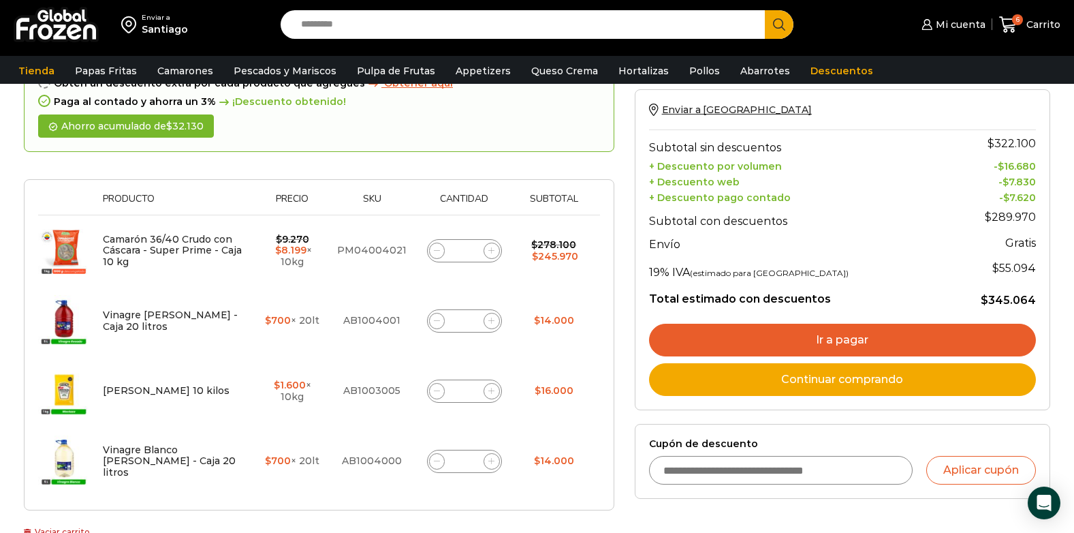
click at [850, 340] on link "Ir a pagar" at bounding box center [842, 340] width 387 height 33
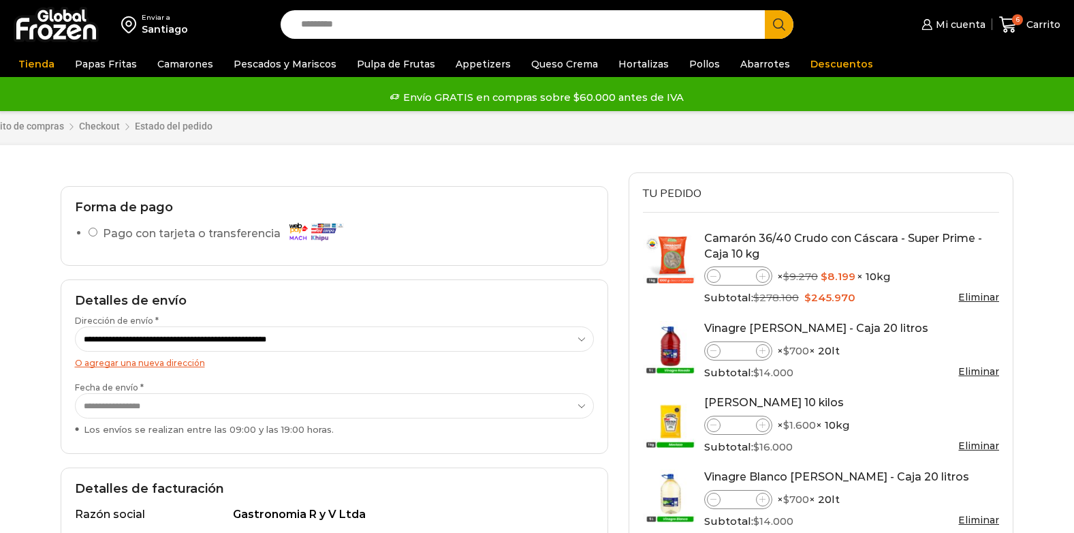
select select "*"
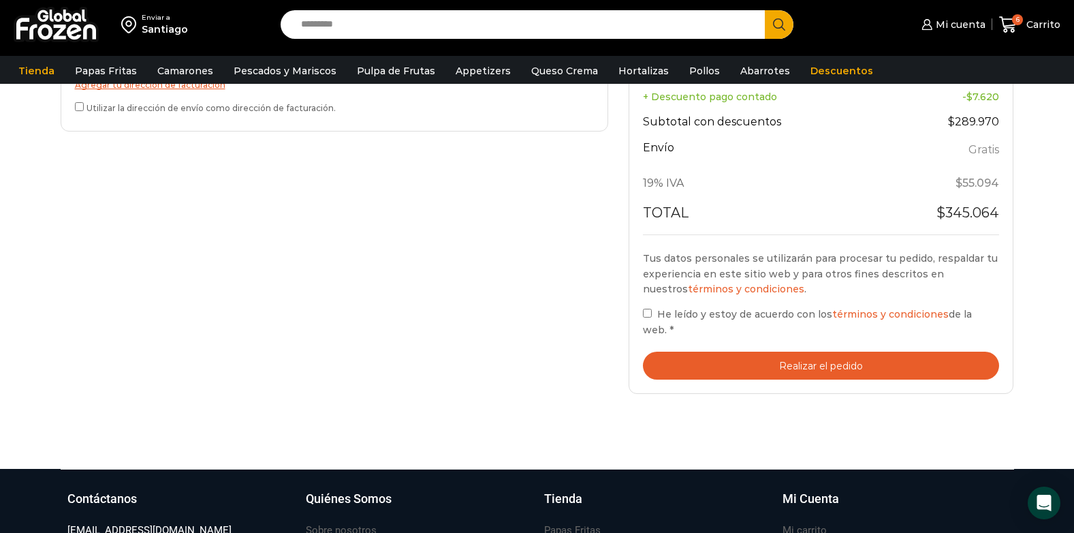
scroll to position [545, 0]
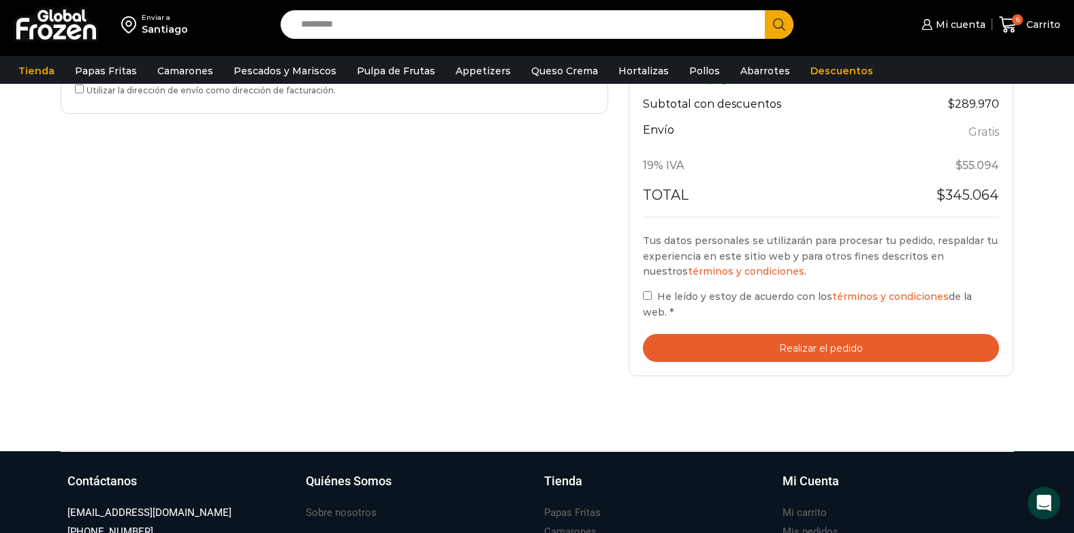
click at [819, 335] on button "Realizar el pedido" at bounding box center [821, 348] width 357 height 28
